Goal: Information Seeking & Learning: Find specific fact

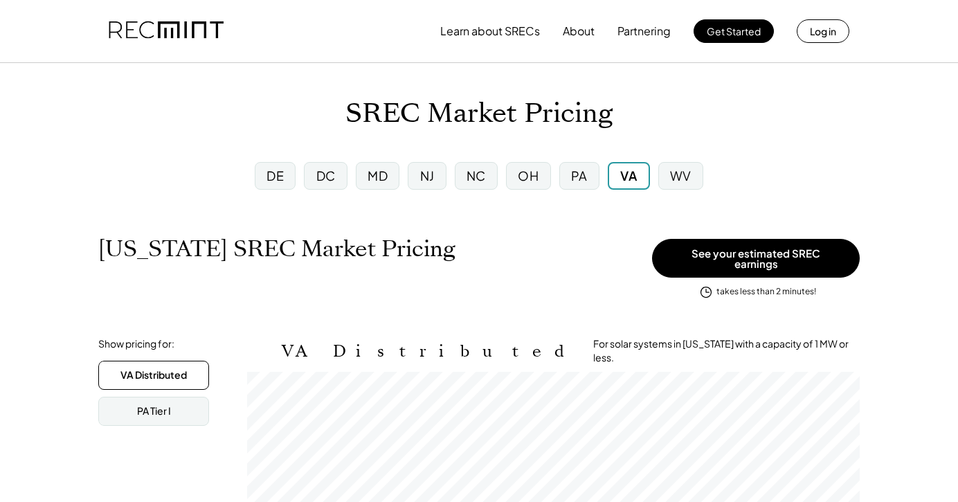
scroll to position [228, 613]
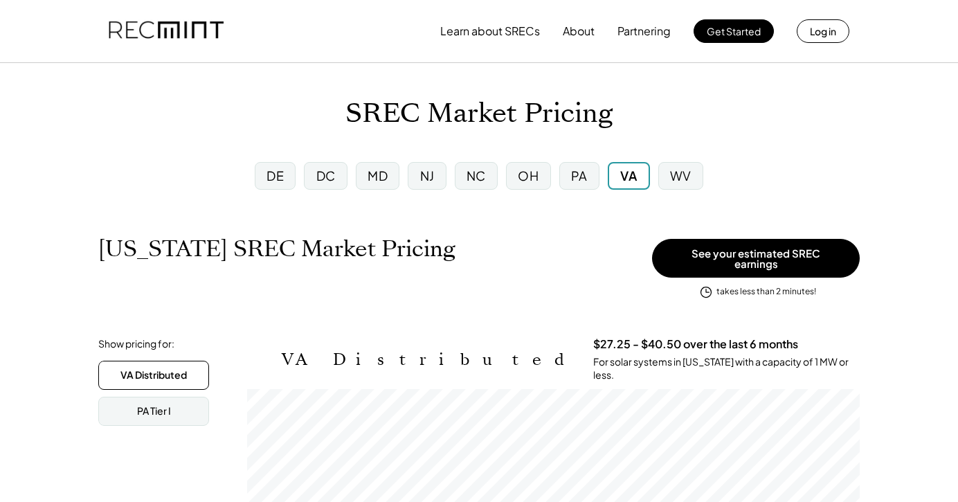
click at [622, 176] on div "VA" at bounding box center [628, 175] width 17 height 17
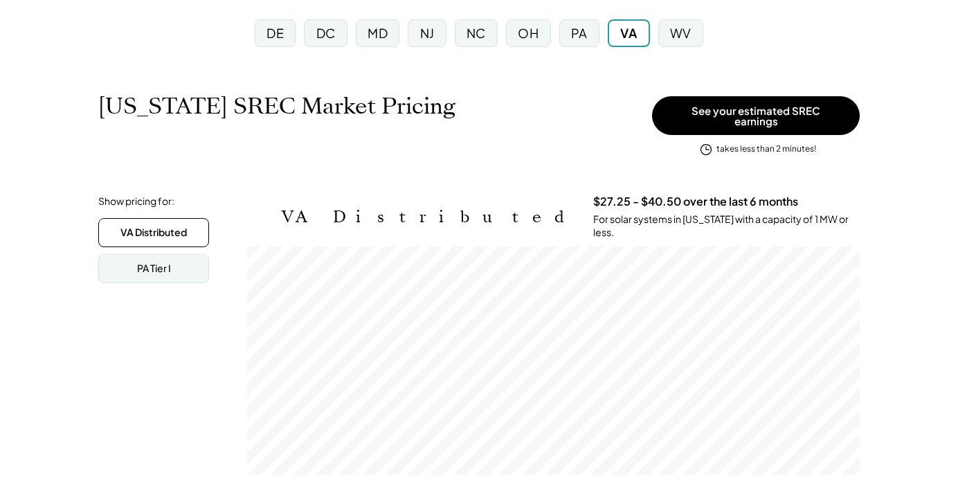
scroll to position [260, 0]
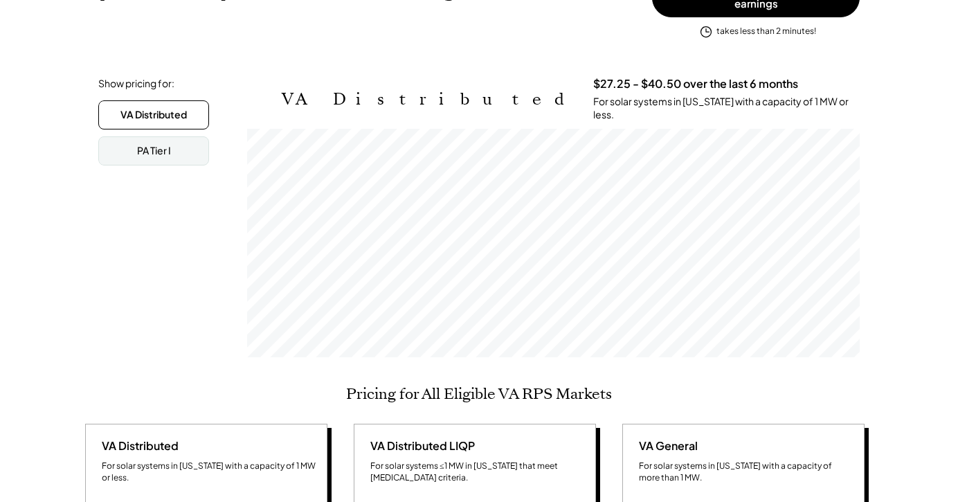
click at [205, 260] on div "Show pricing for: VA Distributed PA Tier I VA Distributed $27.25 - $40.50 over …" at bounding box center [478, 220] width 761 height 287
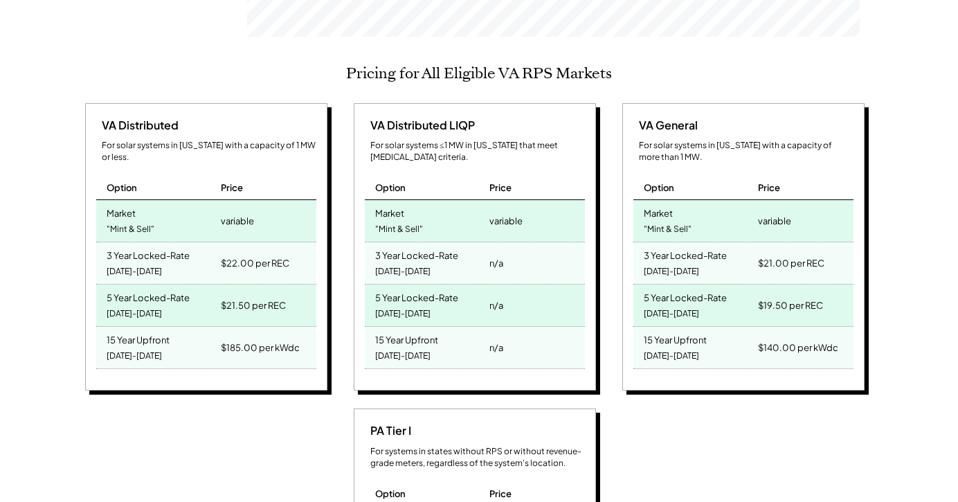
scroll to position [579, 0]
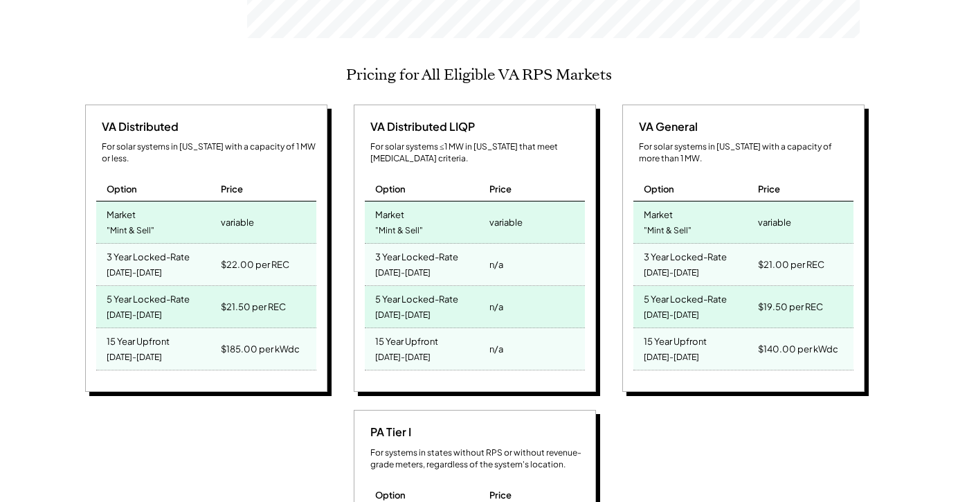
click at [47, 272] on div "Virginia SREC Market Pricing View other state pricing See your estimated SREC e…" at bounding box center [479, 487] width 958 height 1733
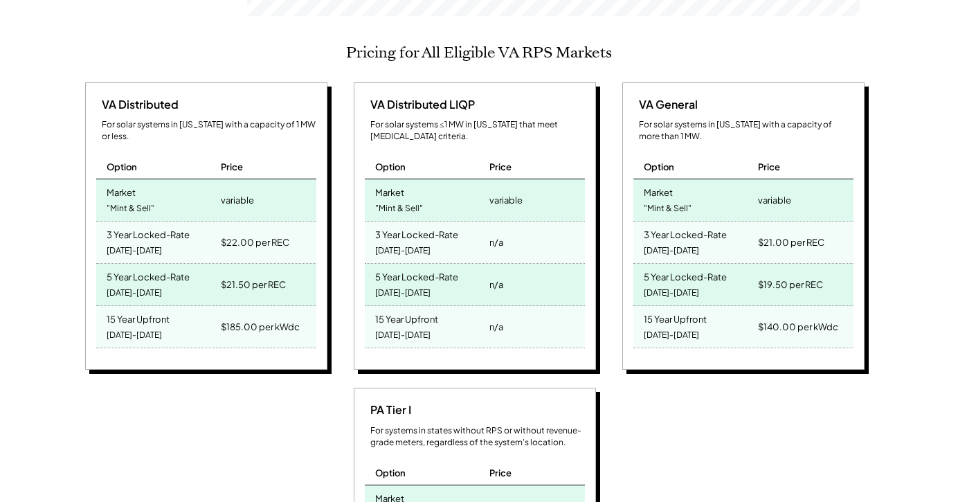
scroll to position [608, 0]
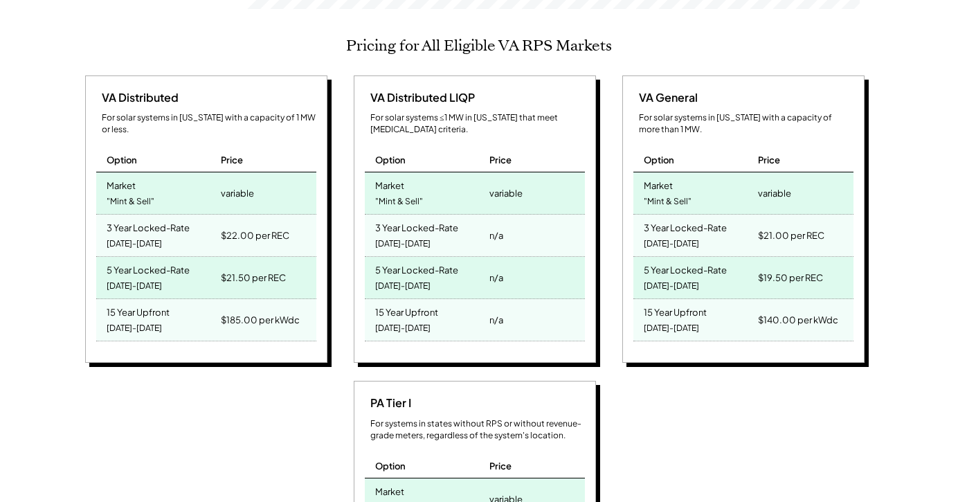
click at [233, 310] on div "$185.00 per kWdc" at bounding box center [260, 319] width 79 height 19
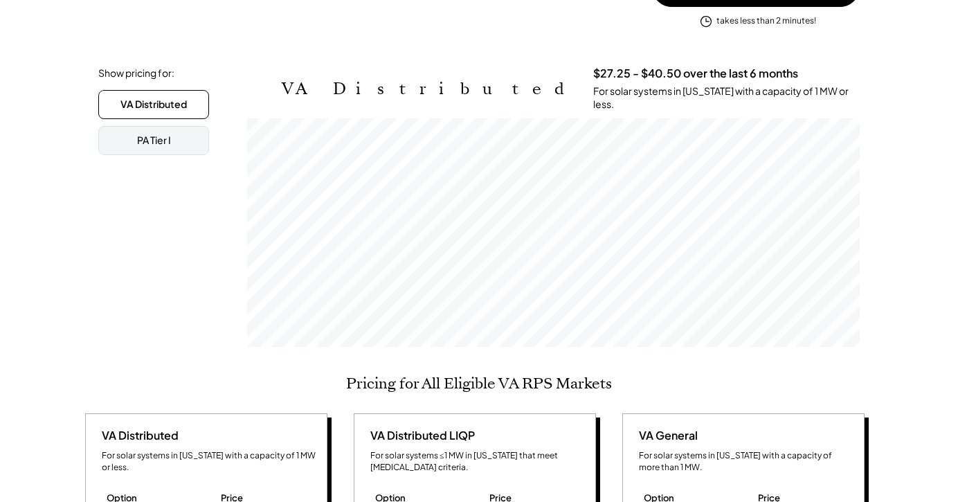
scroll to position [0, 0]
